Goal: Information Seeking & Learning: Learn about a topic

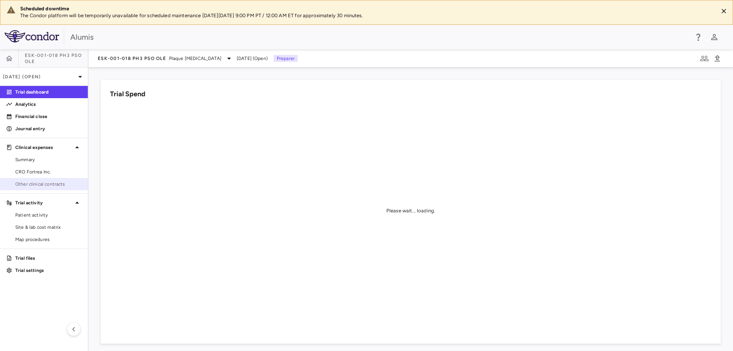
click at [42, 183] on span "Other clinical contracts" at bounding box center [48, 183] width 66 height 7
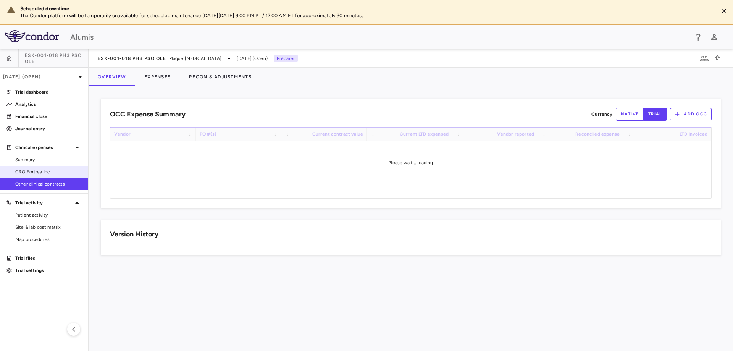
click at [38, 173] on span "CRO Fortrea Inc." at bounding box center [48, 171] width 66 height 7
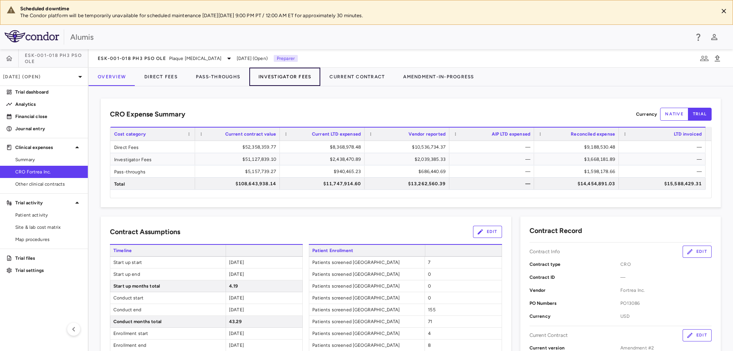
click at [291, 76] on button "Investigator Fees" at bounding box center [284, 77] width 71 height 18
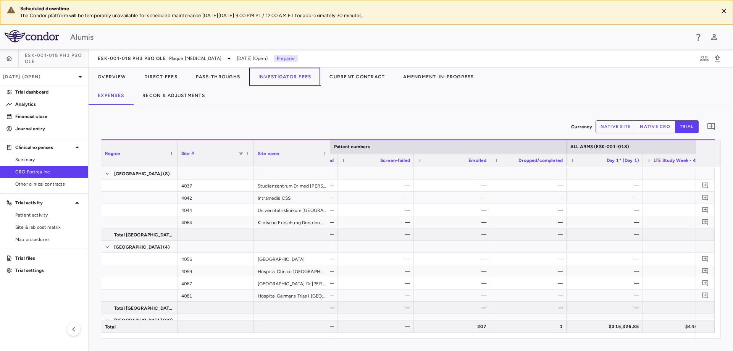
scroll to position [0, 295]
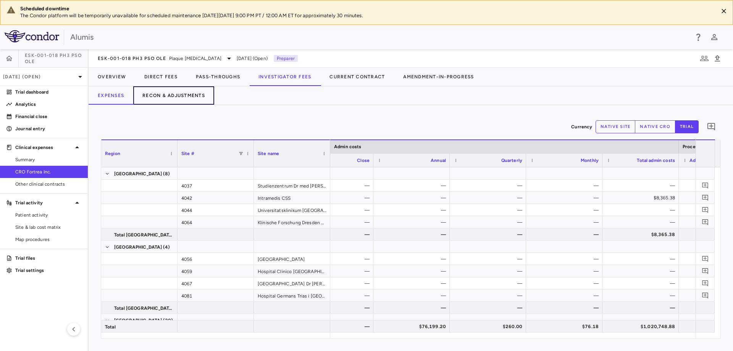
click at [186, 98] on button "Recon & Adjustments" at bounding box center [173, 95] width 81 height 18
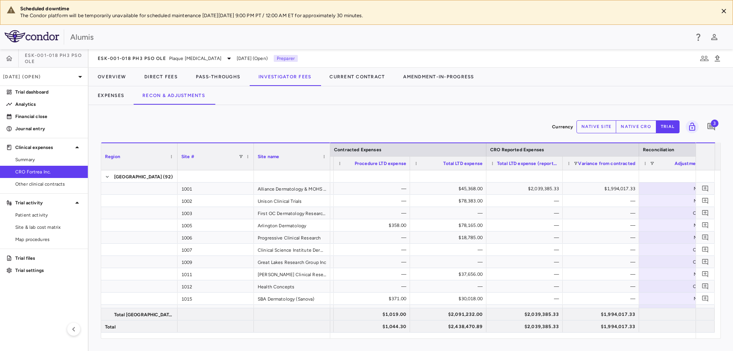
click at [609, 126] on button "native site" at bounding box center [596, 126] width 40 height 13
click at [635, 130] on button "native cro" at bounding box center [635, 126] width 40 height 13
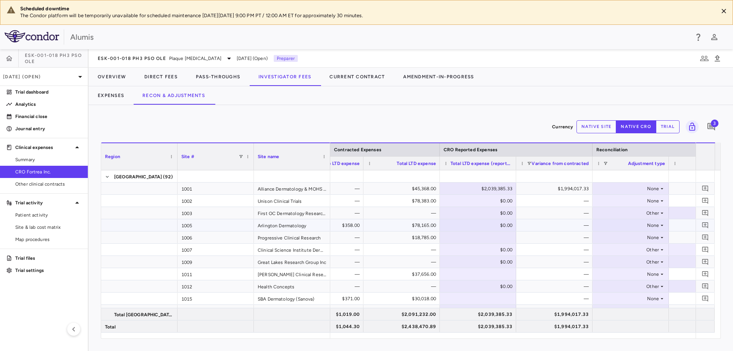
click at [505, 224] on div "$0.00" at bounding box center [479, 225] width 66 height 12
click at [488, 242] on div at bounding box center [477, 237] width 69 height 11
click at [492, 227] on div "$0.00" at bounding box center [479, 225] width 66 height 12
type input "*"
click at [492, 227] on div "$0.00" at bounding box center [479, 225] width 66 height 12
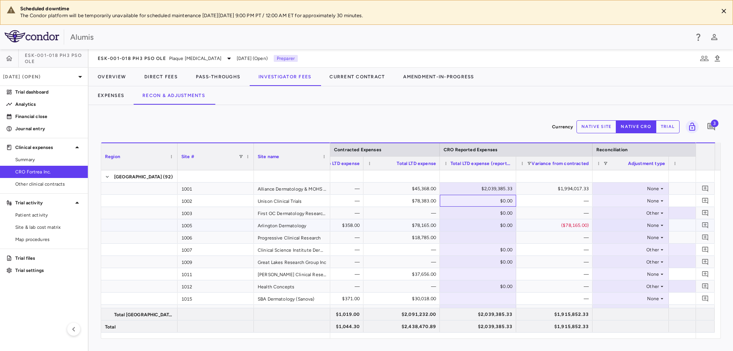
drag, startPoint x: 496, startPoint y: 203, endPoint x: 499, endPoint y: 220, distance: 17.0
click at [498, 203] on div "$0.00" at bounding box center [479, 201] width 66 height 12
click at [495, 211] on div "$0.00" at bounding box center [479, 213] width 66 height 12
type input "*"
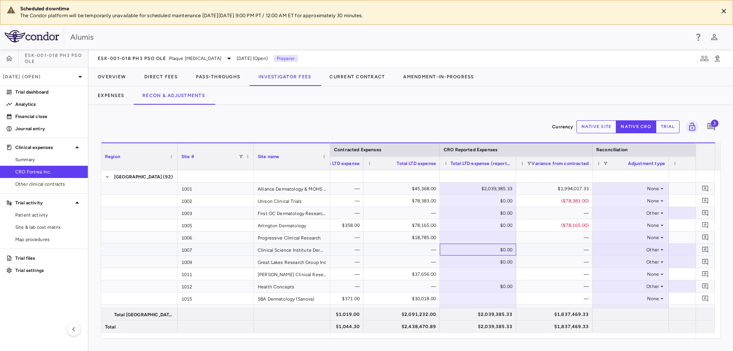
click at [494, 246] on div "$0.00" at bounding box center [479, 249] width 66 height 12
click at [480, 277] on div at bounding box center [477, 273] width 69 height 11
click at [484, 238] on div at bounding box center [477, 237] width 69 height 11
click at [479, 275] on div at bounding box center [477, 273] width 69 height 11
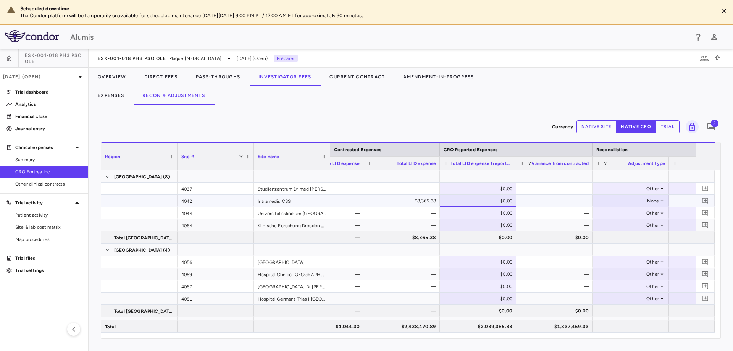
click at [485, 198] on div "$0.00" at bounding box center [479, 201] width 66 height 12
type input "*"
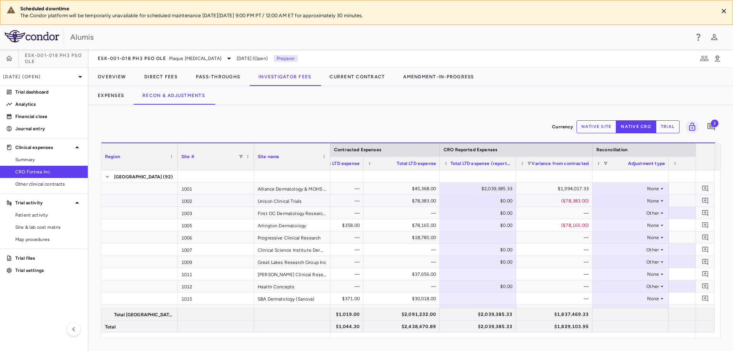
click at [478, 192] on div "$2,039,385.33" at bounding box center [479, 188] width 66 height 12
click at [484, 198] on div "$0.00" at bounding box center [479, 201] width 66 height 12
drag, startPoint x: 489, startPoint y: 200, endPoint x: 519, endPoint y: 201, distance: 29.8
click at [519, 201] on div "$20,100.00 — $78,383.00 ​ * ($78,383.00) None $0.00 $78,383.00" at bounding box center [439, 201] width 763 height 12
drag, startPoint x: 503, startPoint y: 236, endPoint x: 504, endPoint y: 208, distance: 27.9
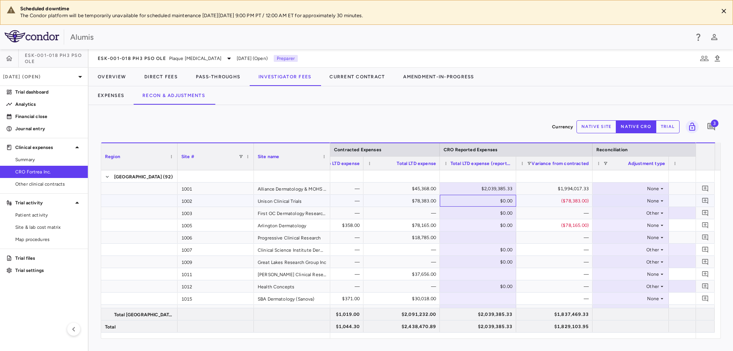
click at [504, 195] on div "$0.00" at bounding box center [479, 201] width 66 height 12
click at [508, 225] on div "$0.00" at bounding box center [479, 225] width 66 height 12
click at [503, 201] on div "$0.00" at bounding box center [479, 201] width 66 height 12
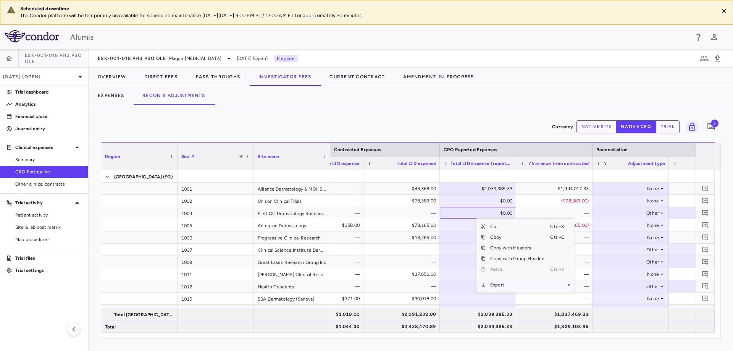
click at [496, 283] on span "Export" at bounding box center [517, 284] width 64 height 11
click at [606, 298] on span "Excel Export" at bounding box center [599, 298] width 36 height 11
click at [516, 99] on div "Expenses Recon & Adjustments" at bounding box center [411, 95] width 644 height 18
click at [668, 100] on div "Expenses Recon & Adjustments" at bounding box center [411, 95] width 644 height 18
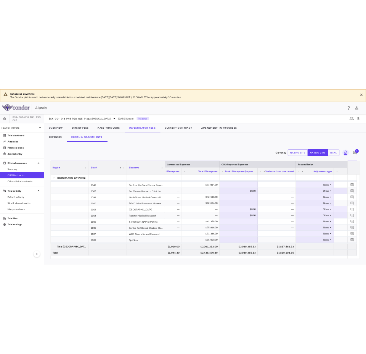
scroll to position [343, 0]
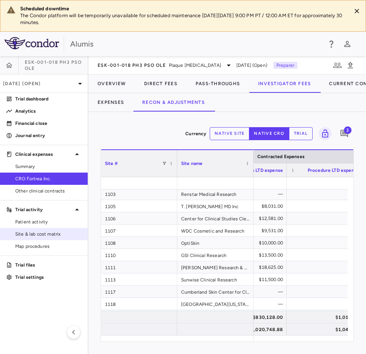
click at [38, 229] on link "Site & lab cost matrix" at bounding box center [44, 233] width 88 height 11
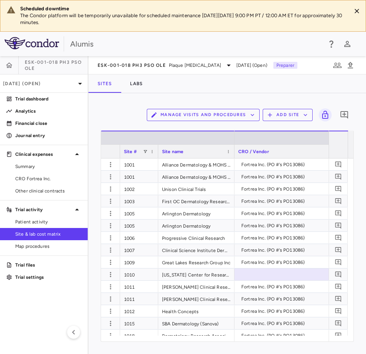
drag, startPoint x: 280, startPoint y: 130, endPoint x: 290, endPoint y: 125, distance: 10.6
click at [280, 130] on div "Manage Visits and Procedures Add Site 0 Drag here to set row groups Drag here t…" at bounding box center [227, 223] width 253 height 236
click at [259, 116] on button "Manage Visits and Procedures" at bounding box center [203, 115] width 113 height 12
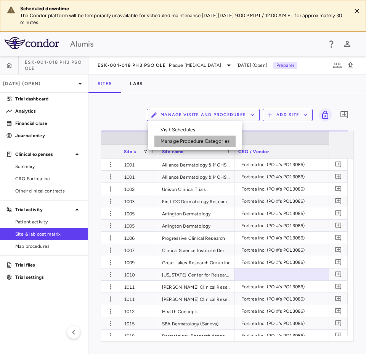
click at [215, 140] on li "Manage Procedure Categories" at bounding box center [195, 140] width 81 height 11
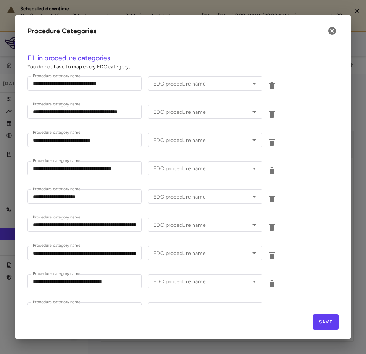
type input "**********"
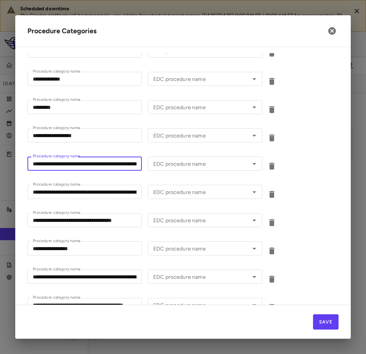
drag, startPoint x: 108, startPoint y: 164, endPoint x: 98, endPoint y: 162, distance: 10.6
click at [71, 164] on input "**********" at bounding box center [84, 163] width 114 height 14
click at [101, 161] on input "**********" at bounding box center [84, 163] width 114 height 14
drag, startPoint x: 78, startPoint y: 163, endPoint x: 116, endPoint y: 166, distance: 37.5
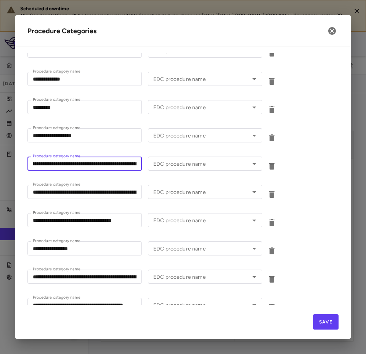
click at [134, 164] on input "**********" at bounding box center [84, 163] width 114 height 14
click at [66, 160] on input "**********" at bounding box center [84, 163] width 114 height 14
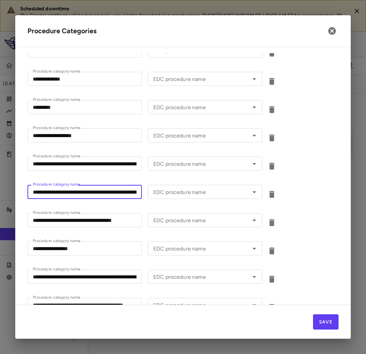
click at [55, 188] on input "**********" at bounding box center [84, 192] width 114 height 14
drag, startPoint x: 59, startPoint y: 192, endPoint x: 129, endPoint y: 192, distance: 69.8
click at [129, 192] on input "**********" at bounding box center [84, 192] width 114 height 14
click at [248, 35] on h2 "Procedure Categories" at bounding box center [183, 31] width 336 height 32
click at [123, 193] on input "**********" at bounding box center [84, 192] width 114 height 14
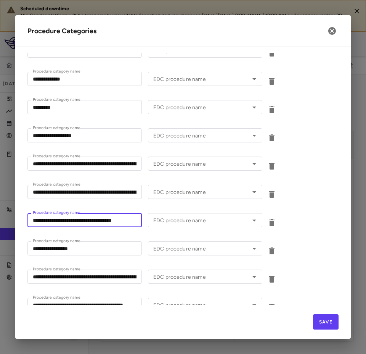
click at [65, 221] on input "**********" at bounding box center [84, 220] width 114 height 14
click at [75, 161] on input "**********" at bounding box center [84, 163] width 114 height 14
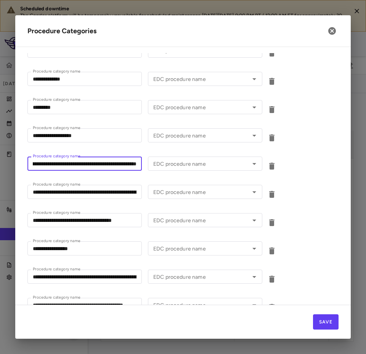
scroll to position [0, 143]
click at [298, 157] on div "**********" at bounding box center [182, 164] width 311 height 28
click at [336, 29] on icon "button" at bounding box center [332, 30] width 9 height 9
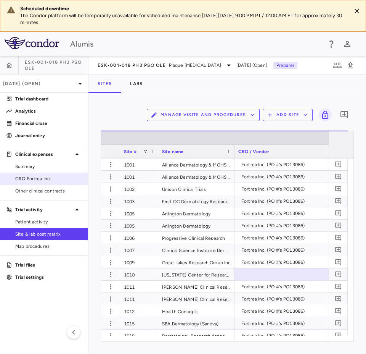
click at [43, 181] on span "CRO Fortrea Inc." at bounding box center [48, 178] width 66 height 7
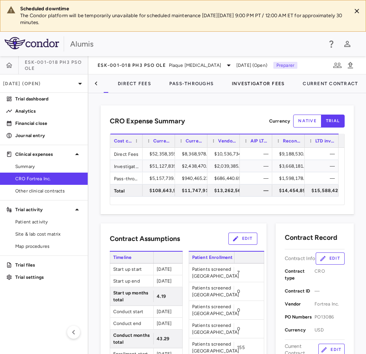
scroll to position [0, 26]
click at [263, 82] on button "Investigator Fees" at bounding box center [258, 83] width 71 height 18
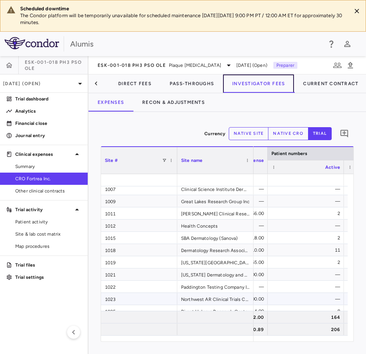
scroll to position [0, 142]
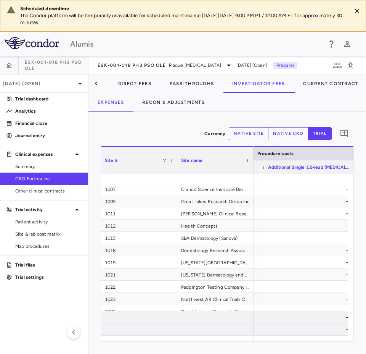
drag, startPoint x: 332, startPoint y: 166, endPoint x: 353, endPoint y: 164, distance: 21.1
click at [353, 164] on div at bounding box center [354, 166] width 3 height 13
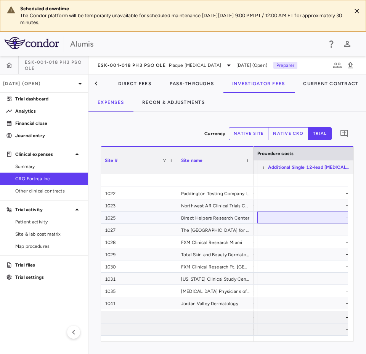
click at [296, 221] on div "—" at bounding box center [307, 217] width 87 height 12
click at [153, 141] on div "Currency native site native cro trial 0" at bounding box center [227, 133] width 253 height 19
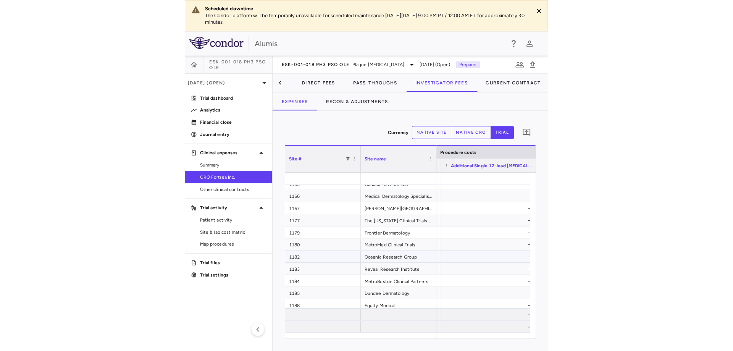
scroll to position [850, 0]
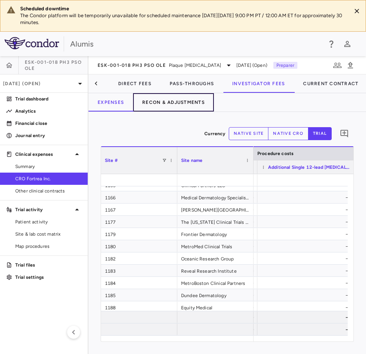
click at [167, 111] on button "Recon & Adjustments" at bounding box center [173, 102] width 81 height 18
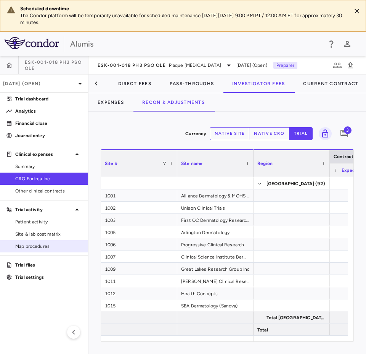
click at [39, 243] on span "Map procedures" at bounding box center [48, 246] width 66 height 7
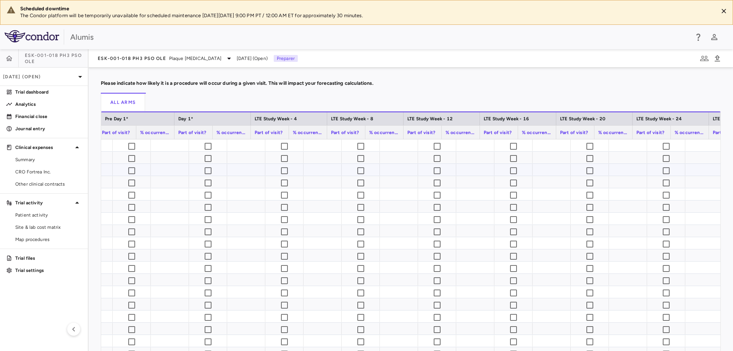
scroll to position [0, 141]
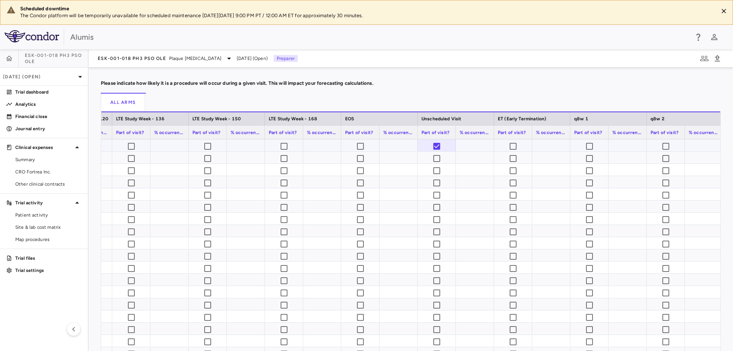
click at [477, 140] on div at bounding box center [474, 145] width 31 height 11
drag, startPoint x: 476, startPoint y: 147, endPoint x: 496, endPoint y: 146, distance: 20.6
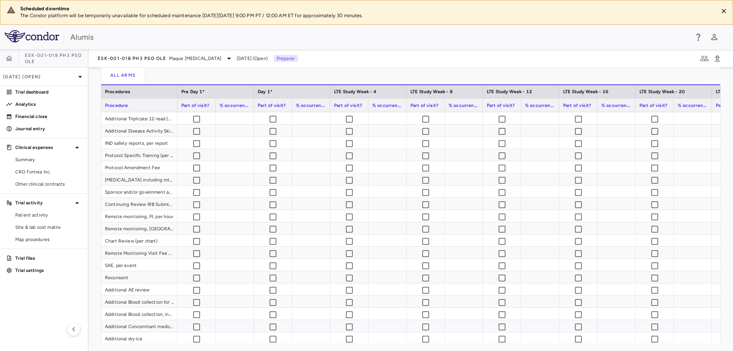
click at [437, 76] on div "All Arms" at bounding box center [411, 75] width 620 height 18
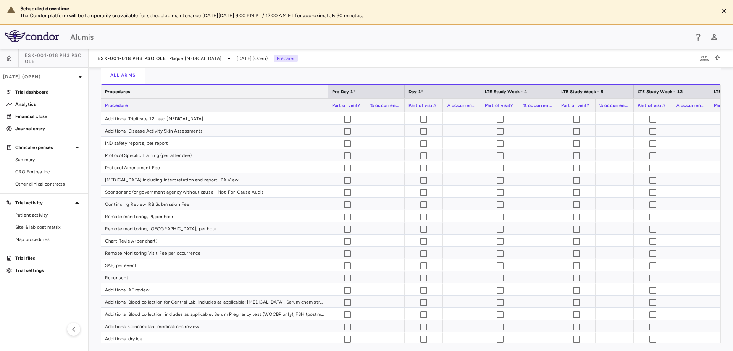
drag, startPoint x: 178, startPoint y: 95, endPoint x: 335, endPoint y: 89, distance: 157.3
click at [329, 89] on div at bounding box center [327, 91] width 3 height 13
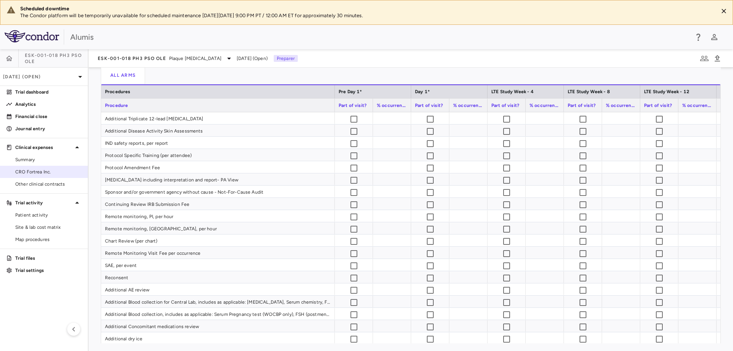
click at [50, 169] on span "CRO Fortrea Inc." at bounding box center [48, 171] width 66 height 7
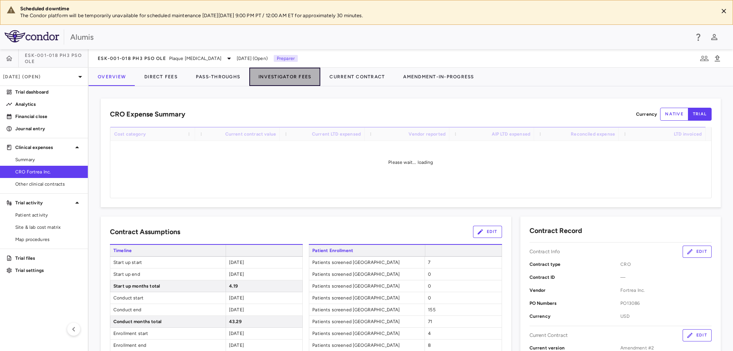
click at [279, 81] on button "Investigator Fees" at bounding box center [284, 77] width 71 height 18
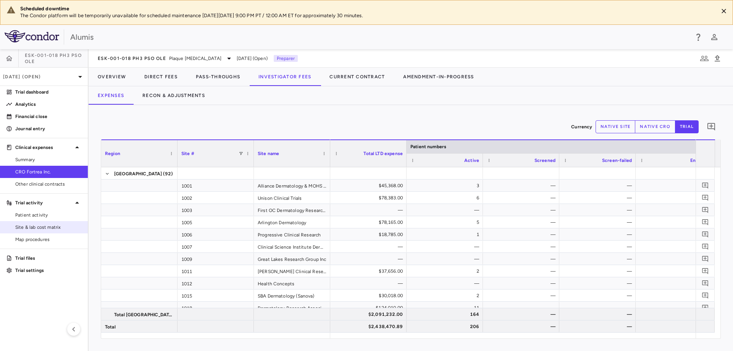
click at [14, 226] on div "Site & lab cost matrix" at bounding box center [46, 227] width 69 height 7
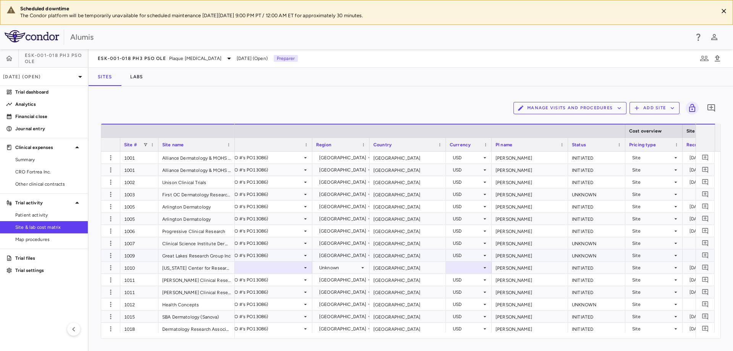
scroll to position [0, 37]
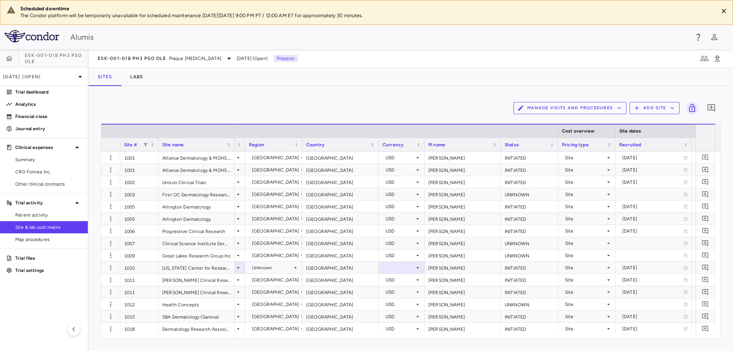
click at [550, 144] on span at bounding box center [551, 144] width 5 height 5
click at [535, 143] on div "Status" at bounding box center [525, 145] width 43 height 10
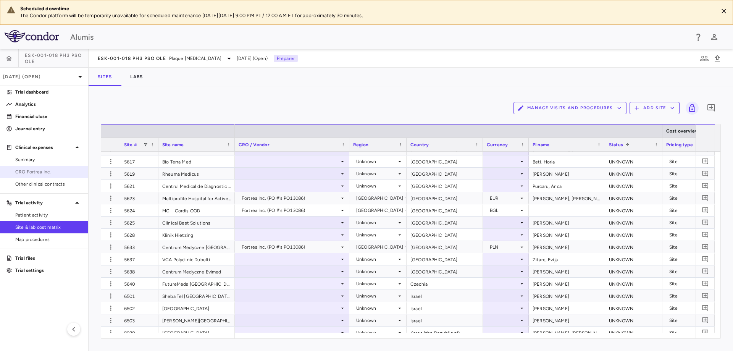
click at [63, 170] on span "CRO Fortrea Inc." at bounding box center [48, 171] width 66 height 7
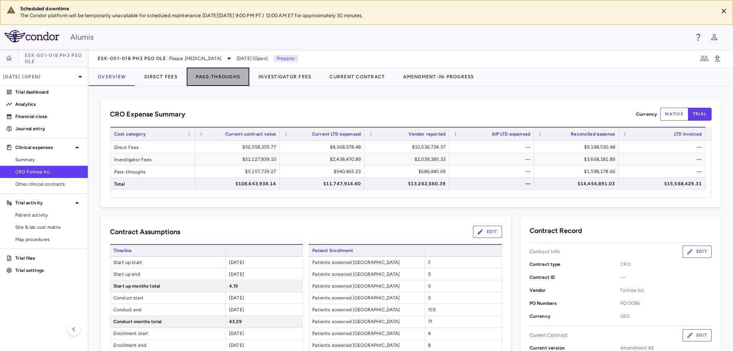
click at [202, 82] on button "Pass-Throughs" at bounding box center [218, 77] width 63 height 18
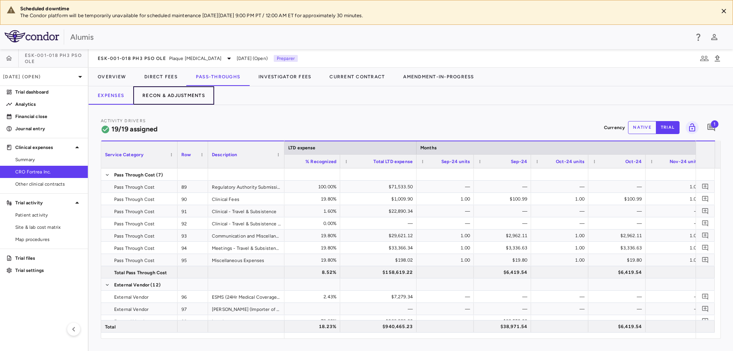
click at [185, 97] on button "Recon & Adjustments" at bounding box center [173, 95] width 81 height 18
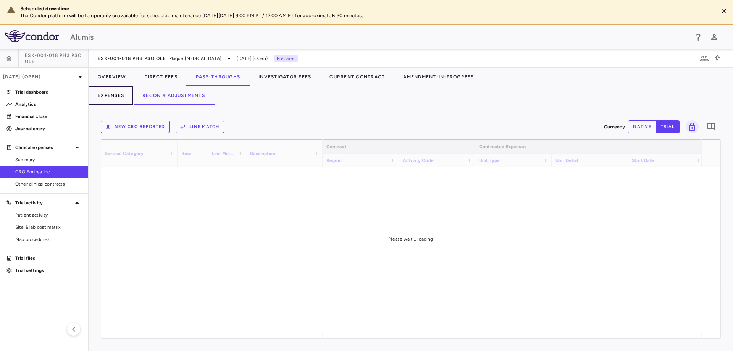
click at [106, 97] on button "Expenses" at bounding box center [111, 95] width 45 height 18
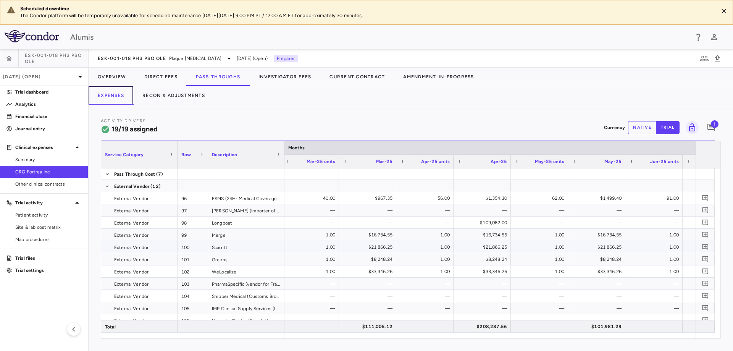
scroll to position [0, 1815]
click at [159, 74] on button "Direct Fees" at bounding box center [161, 77] width 52 height 18
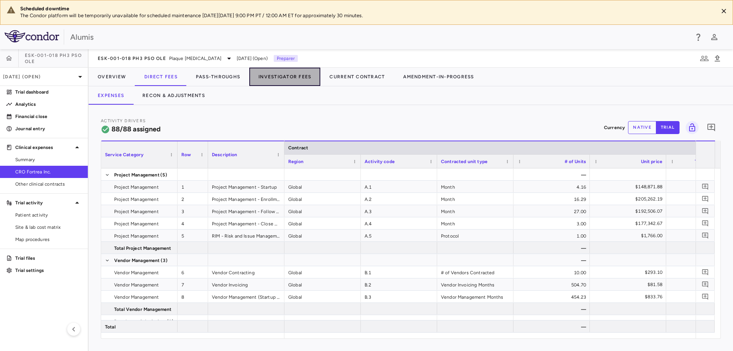
click at [305, 69] on button "Investigator Fees" at bounding box center [284, 77] width 71 height 18
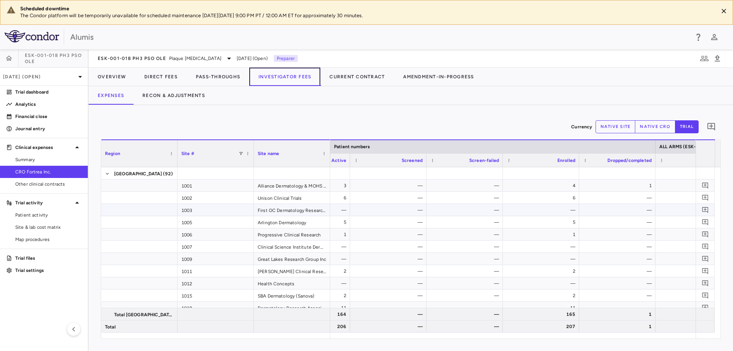
scroll to position [0, 211]
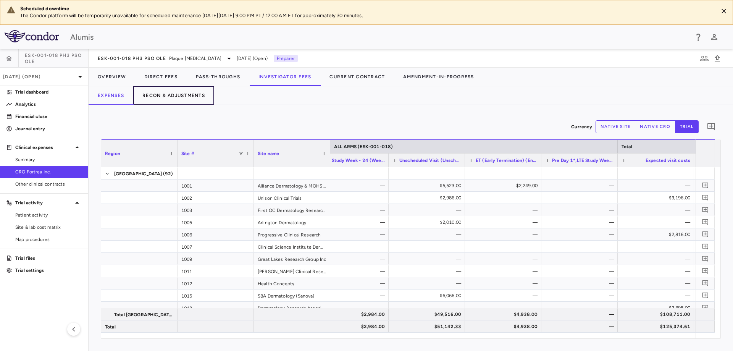
click at [185, 99] on button "Recon & Adjustments" at bounding box center [173, 95] width 81 height 18
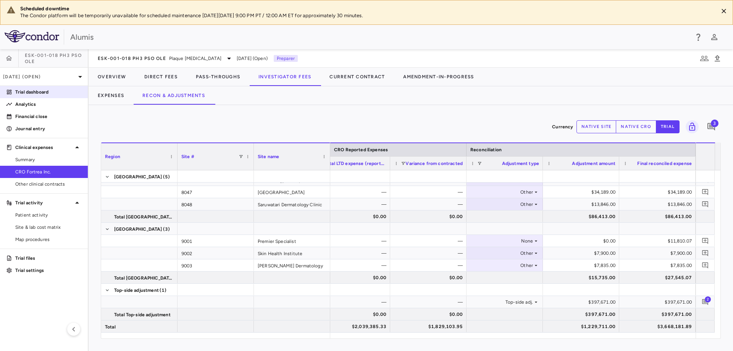
click at [47, 97] on link "Trial dashboard" at bounding box center [44, 91] width 88 height 11
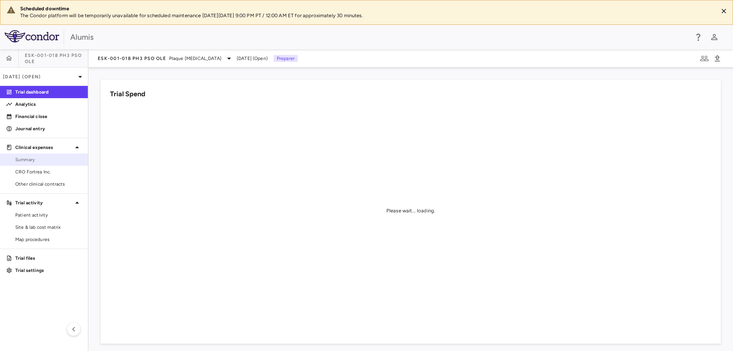
click at [40, 156] on span "Summary" at bounding box center [48, 159] width 66 height 7
